Goal: Communication & Community: Connect with others

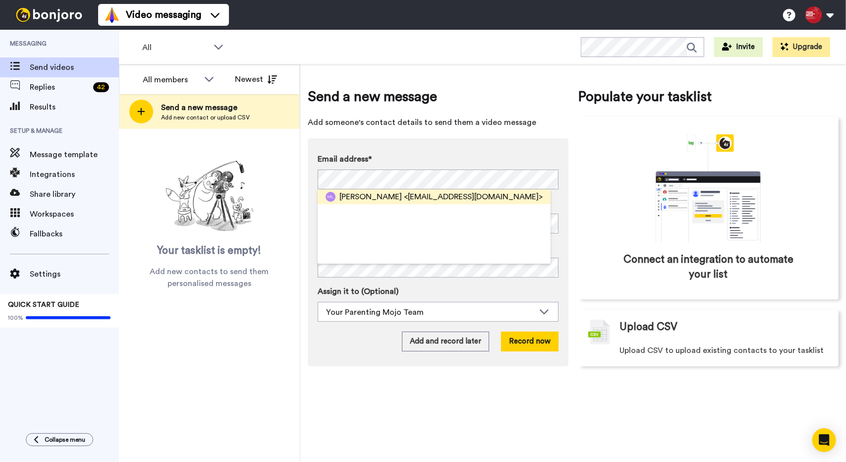
click at [385, 197] on div "Mikey Leung <earth2mikey@gmail.com>" at bounding box center [440, 197] width 203 height 12
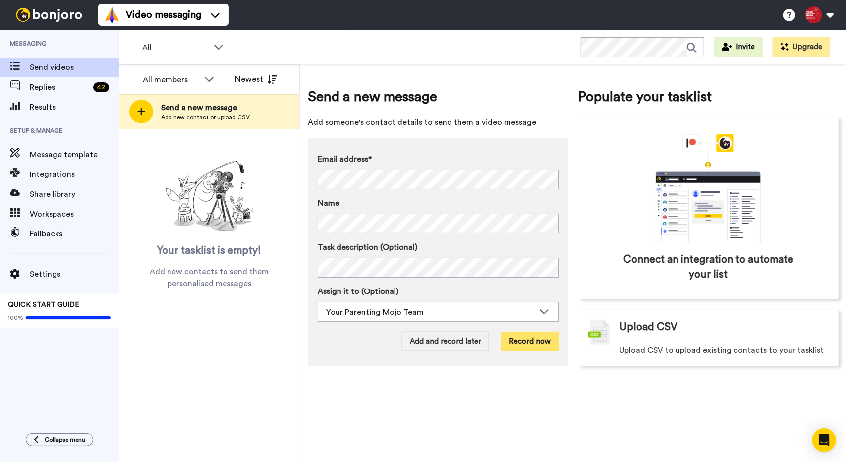
click at [543, 343] on button "Record now" at bounding box center [529, 341] width 57 height 20
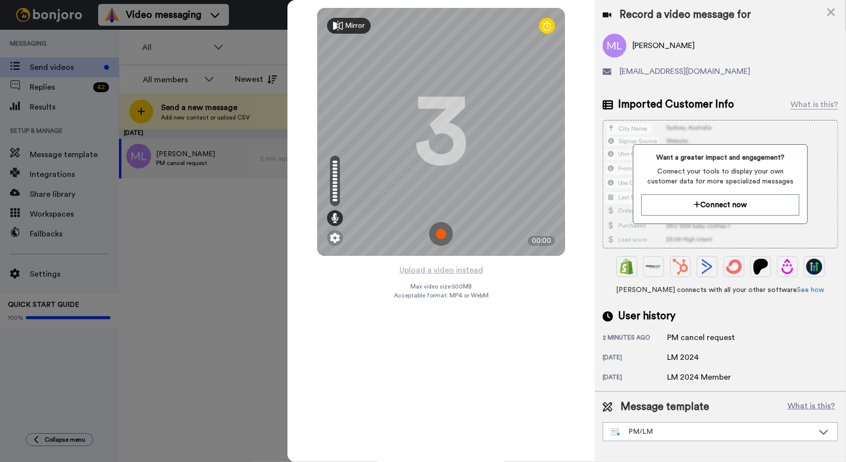
click at [446, 236] on img at bounding box center [441, 234] width 24 height 24
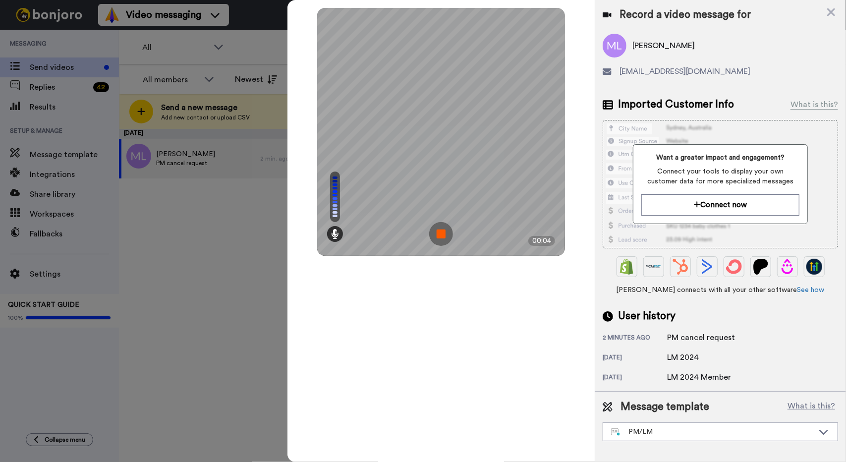
click at [446, 236] on img at bounding box center [441, 234] width 24 height 24
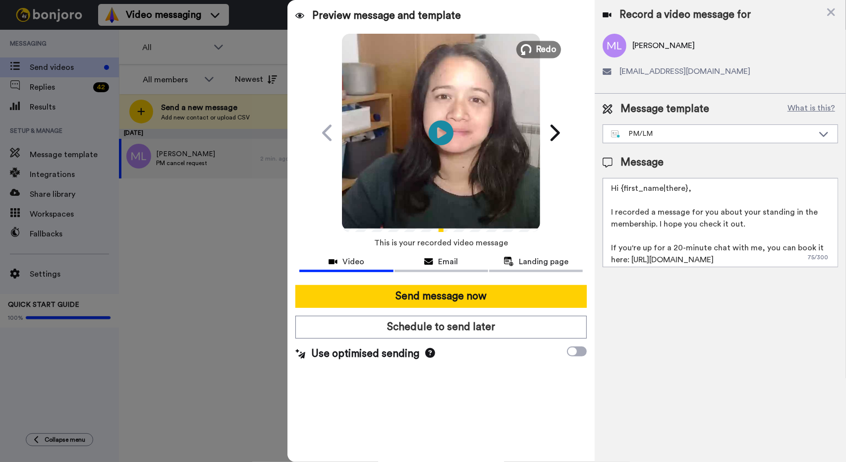
click at [538, 47] on span "Redo" at bounding box center [546, 49] width 21 height 13
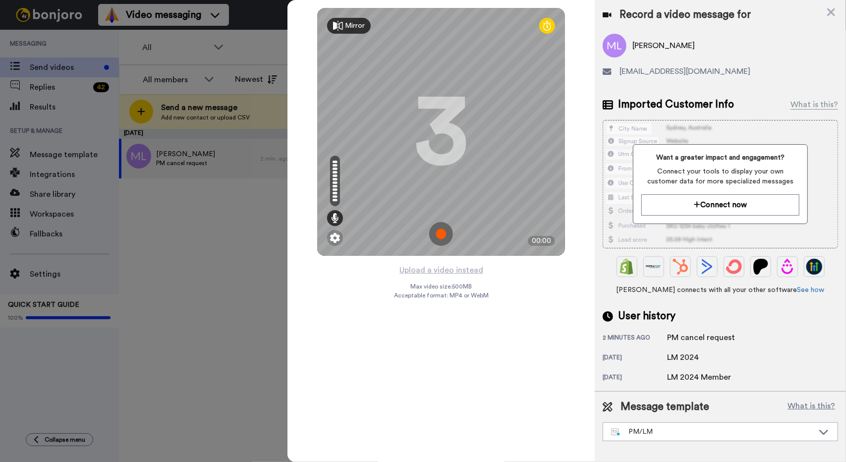
click at [448, 232] on img at bounding box center [441, 234] width 24 height 24
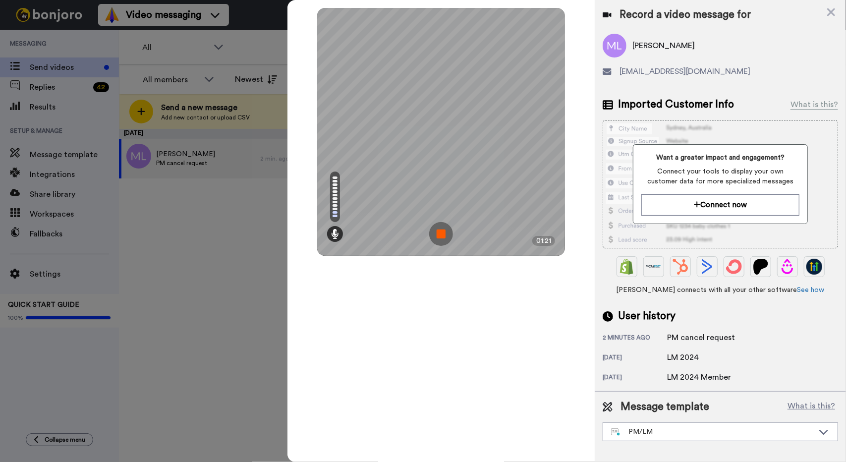
click at [446, 234] on img at bounding box center [441, 234] width 24 height 24
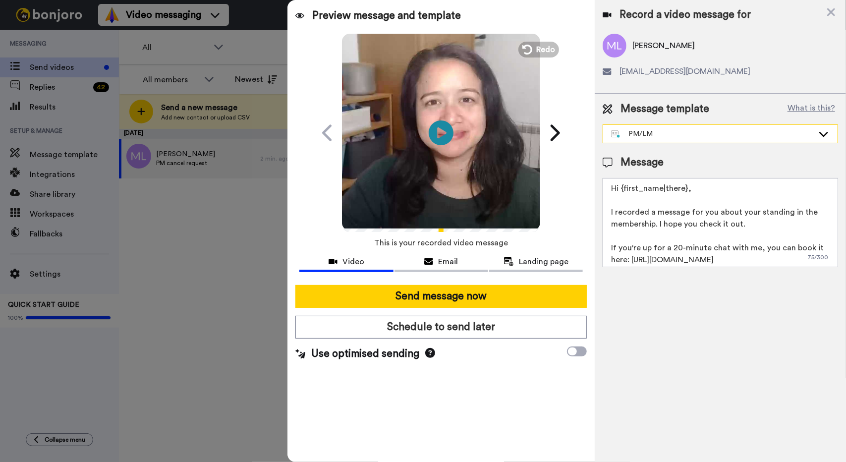
click at [738, 135] on div "PM/LM" at bounding box center [712, 134] width 203 height 10
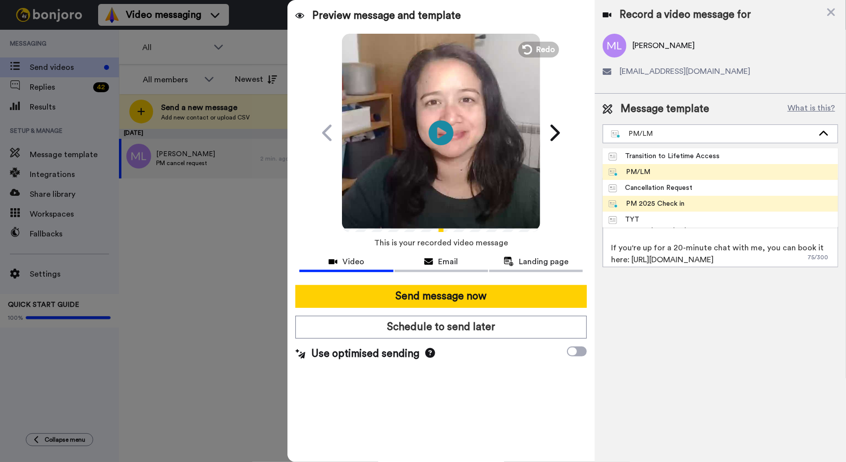
click at [742, 205] on li "PM 2025 Check in" at bounding box center [719, 204] width 235 height 16
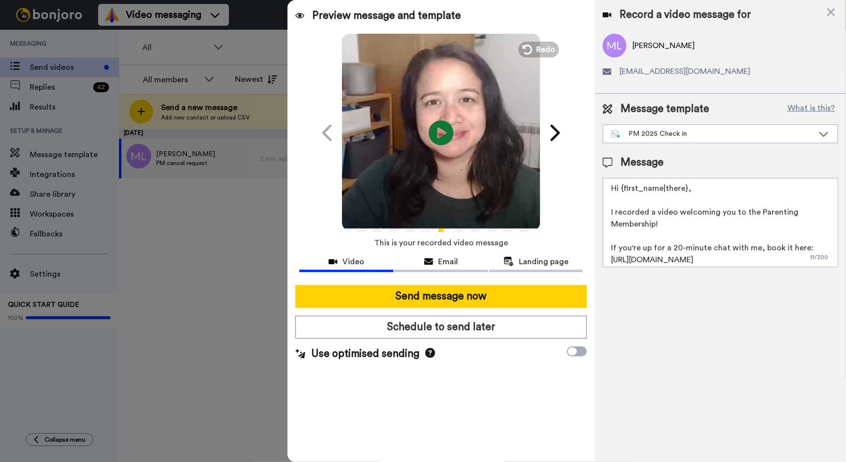
click at [727, 153] on div "Message template What is this? PM 2025 Check in Transition to Lifetime Access P…" at bounding box center [720, 184] width 251 height 181
click at [723, 135] on div "PM 2025 Check in" at bounding box center [712, 134] width 203 height 10
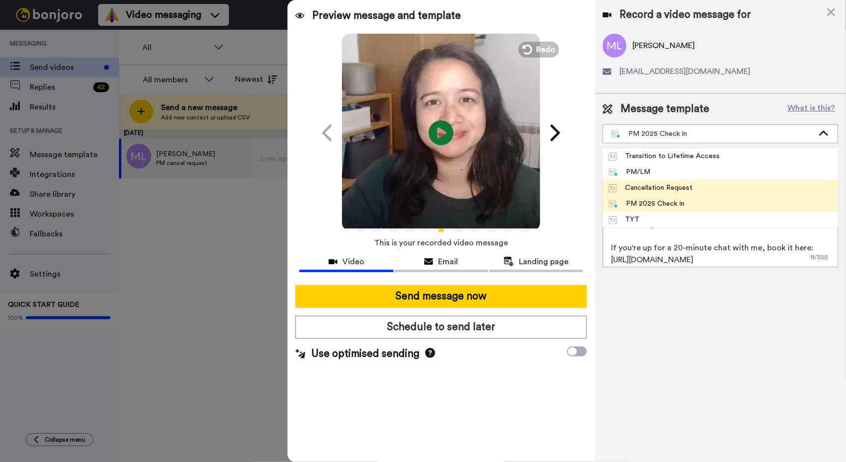
click at [732, 186] on li "Cancellation Request" at bounding box center [719, 188] width 235 height 16
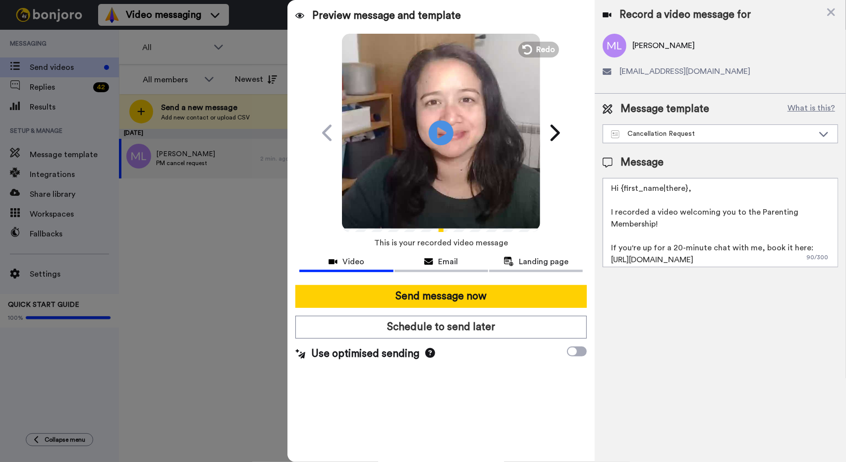
type textarea "Hi {first_name|there}, I have recorded a message for you about your request. I …"
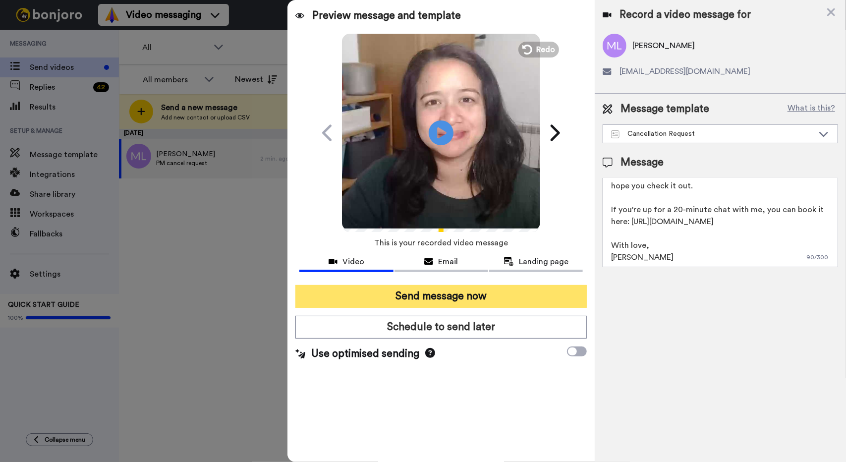
click at [456, 300] on button "Send message now" at bounding box center [440, 296] width 291 height 23
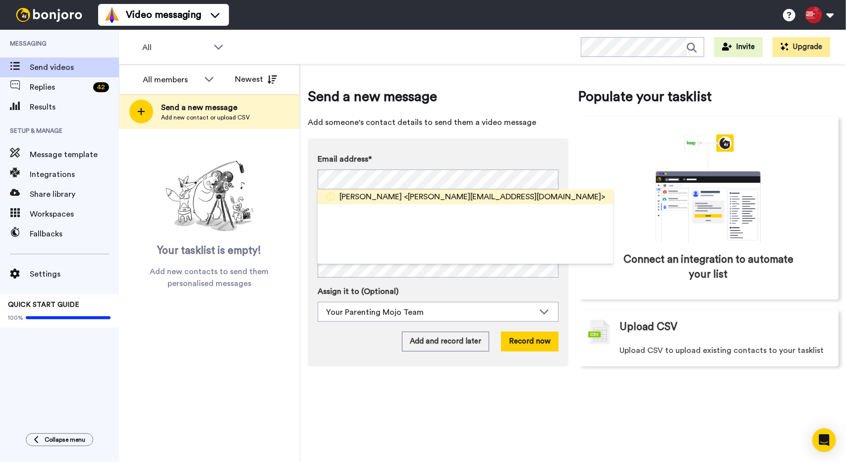
click at [345, 196] on span "Liliana Novikova" at bounding box center [370, 197] width 62 height 12
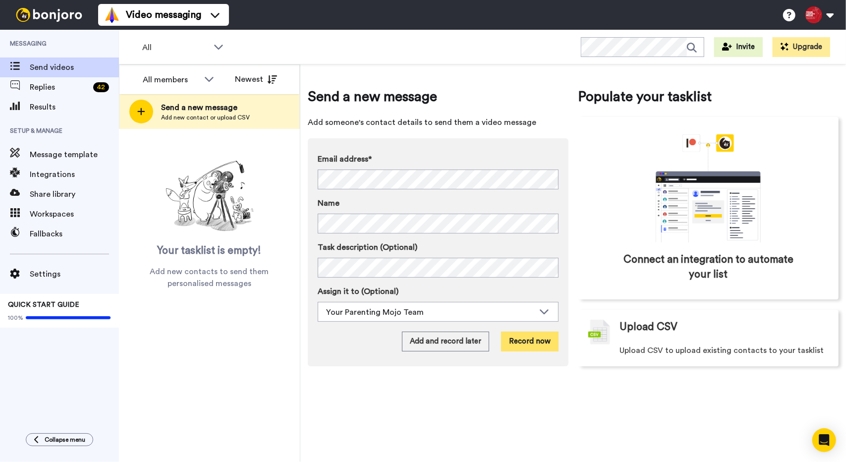
click at [534, 345] on button "Record now" at bounding box center [529, 341] width 57 height 20
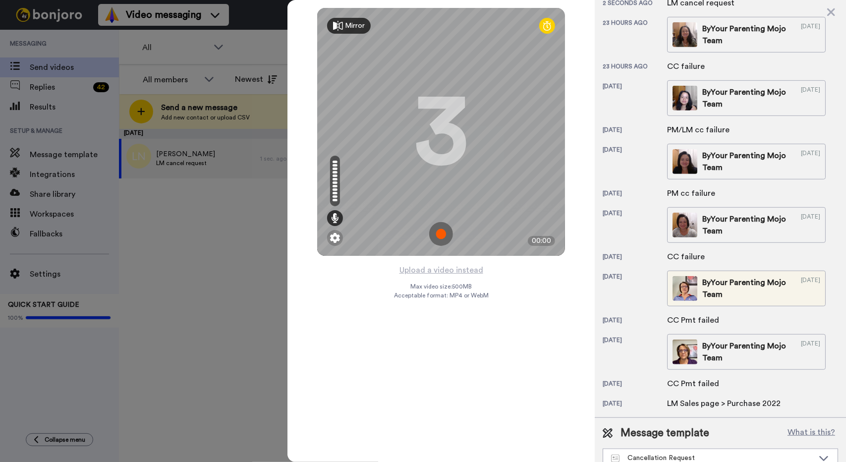
scroll to position [344, 0]
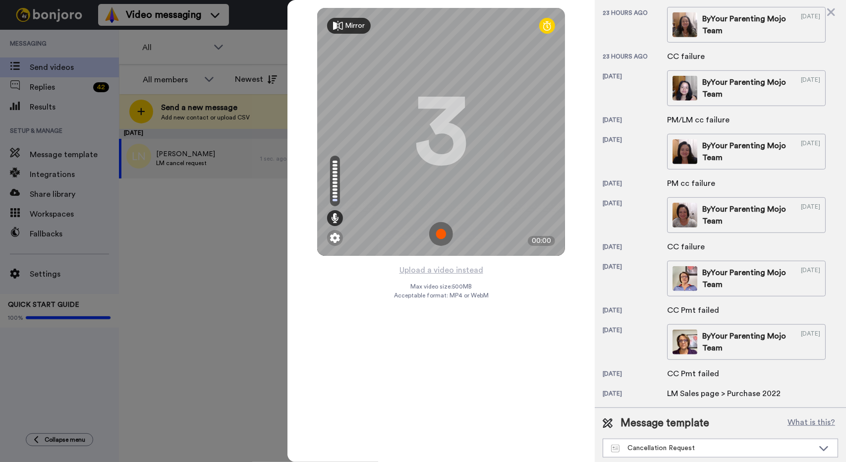
click at [446, 236] on img at bounding box center [441, 234] width 24 height 24
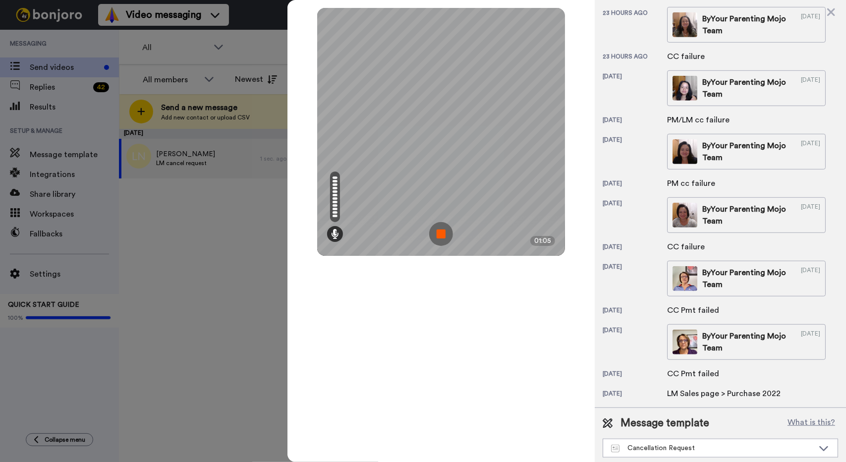
click at [446, 236] on img at bounding box center [441, 234] width 24 height 24
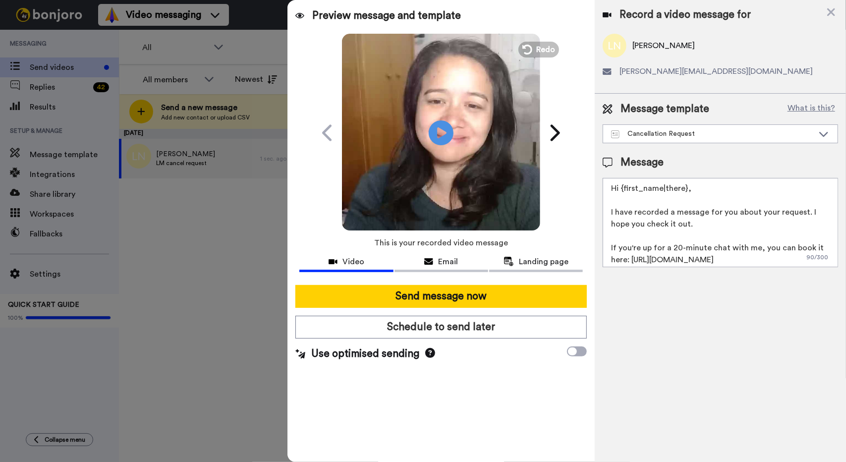
scroll to position [0, 0]
drag, startPoint x: 725, startPoint y: 249, endPoint x: 725, endPoint y: 234, distance: 14.9
click at [725, 234] on textarea "Hi {first_name|there}, I have recorded a message for you about your request. I …" at bounding box center [719, 222] width 235 height 89
click at [724, 220] on textarea "Hi {first_name|there}, I have recorded a message for you about your request. I …" at bounding box center [719, 222] width 235 height 89
drag, startPoint x: 725, startPoint y: 224, endPoint x: 732, endPoint y: 259, distance: 34.8
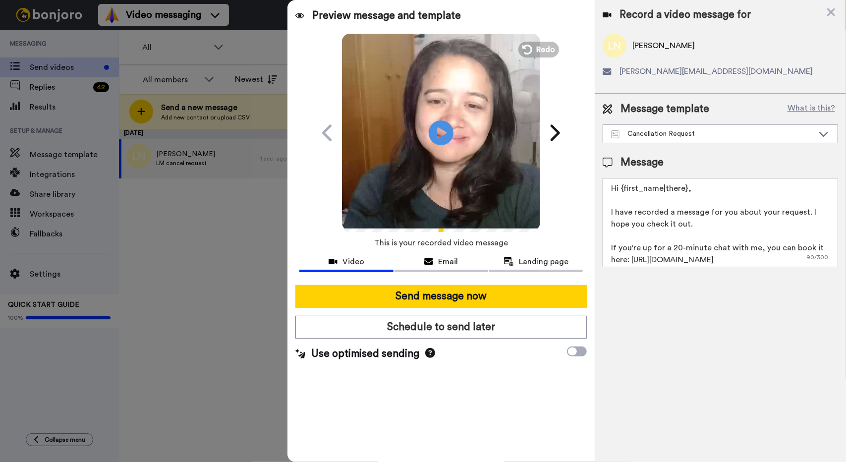
click at [732, 259] on textarea "Hi {first_name|there}, I have recorded a message for you about your request. I …" at bounding box center [719, 222] width 235 height 89
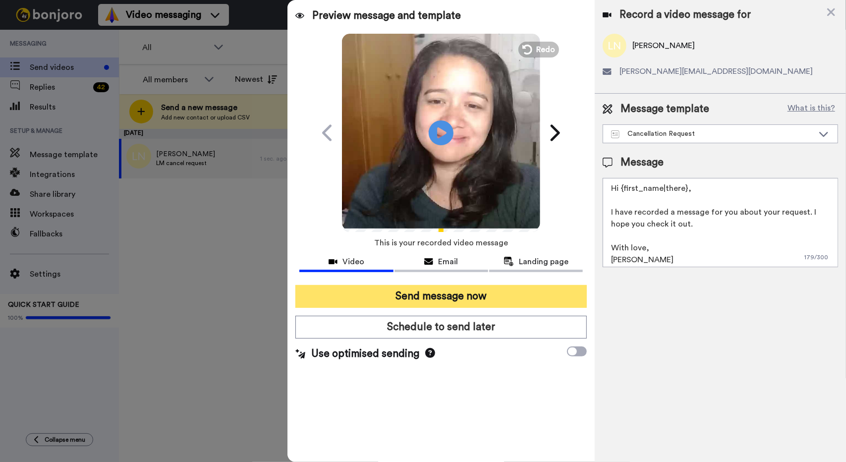
type textarea "Hi {first_name|there}, I have recorded a message for you about your request. I …"
click at [484, 298] on button "Send message now" at bounding box center [440, 296] width 291 height 23
